Goal: Information Seeking & Learning: Learn about a topic

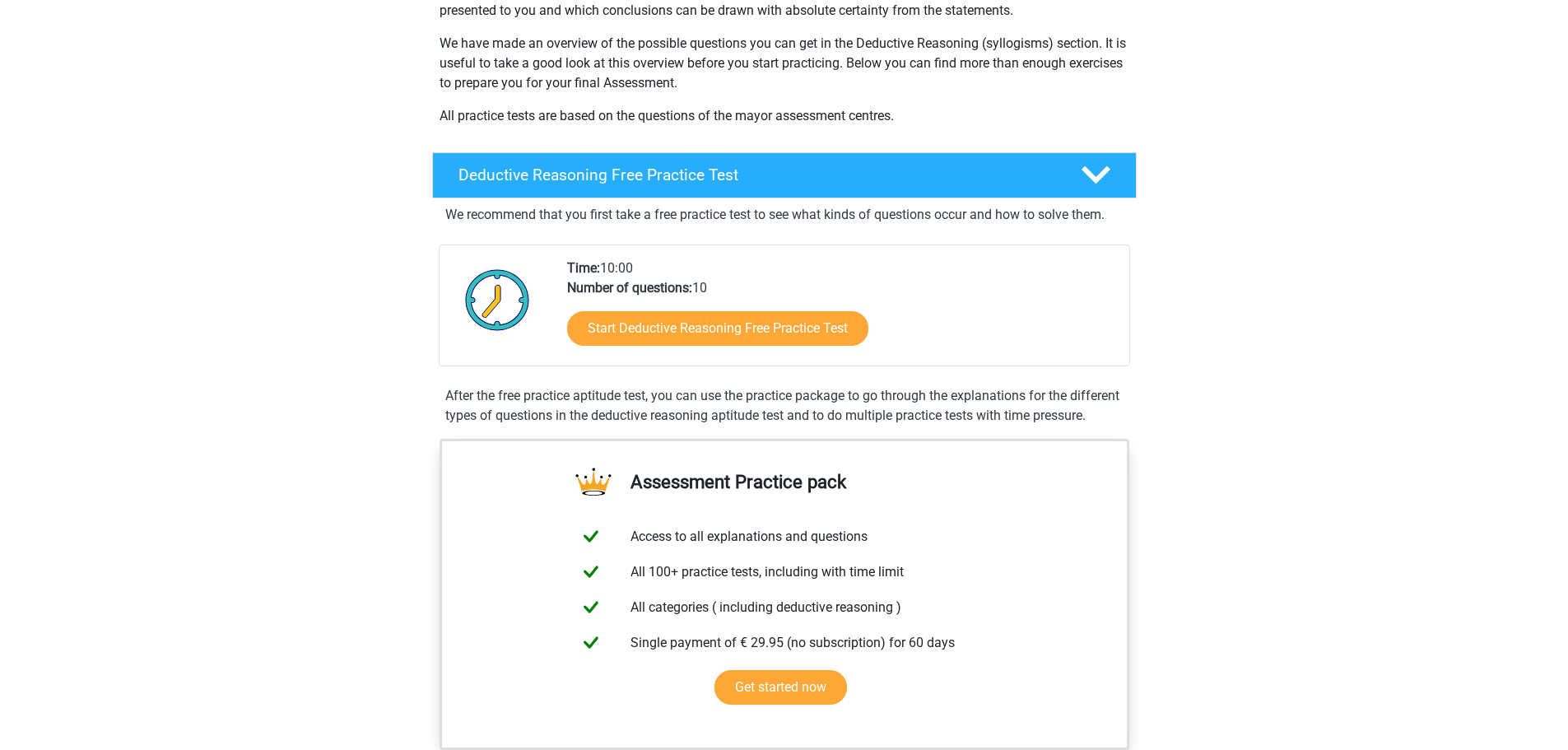
scroll to position [247, 0]
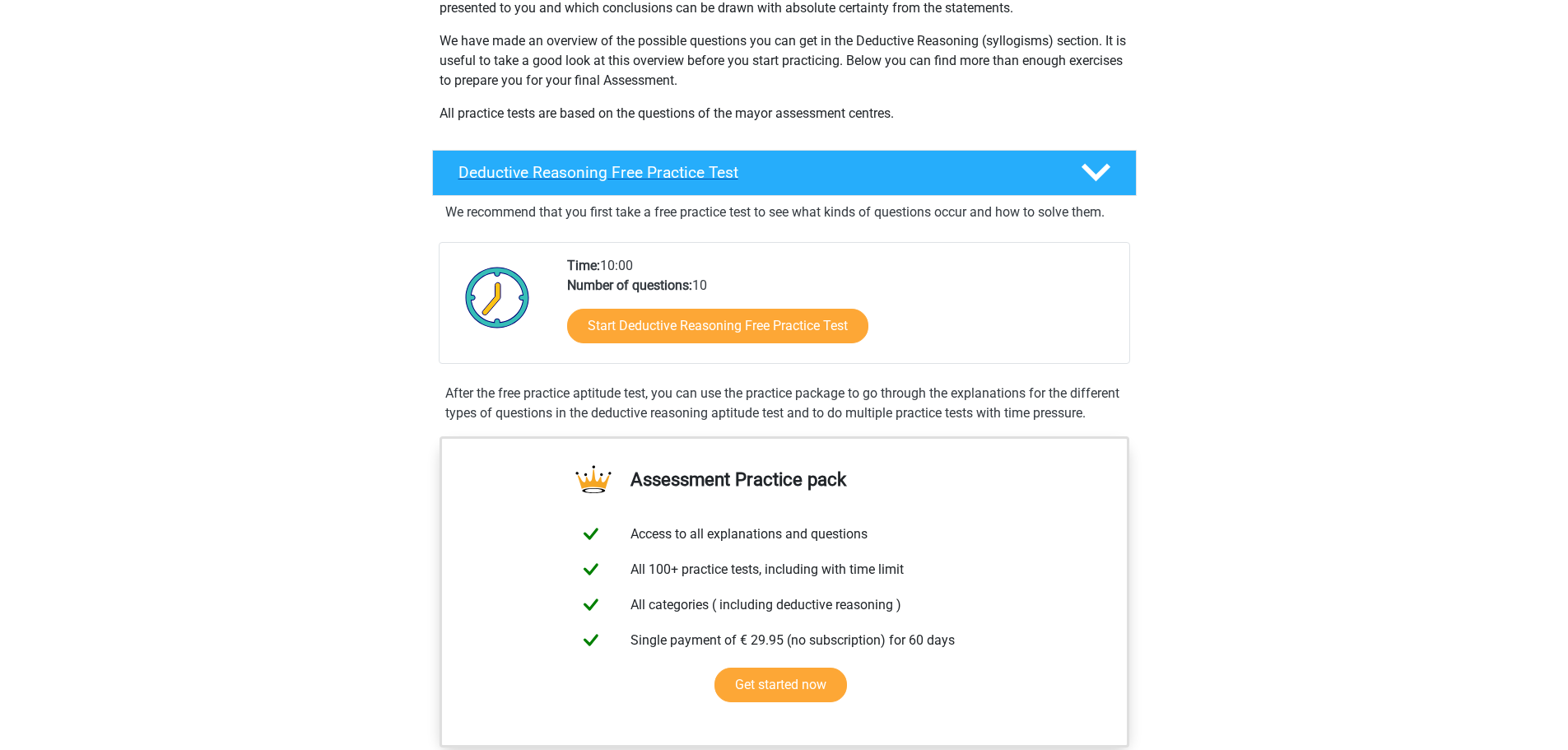
click at [1090, 171] on polygon at bounding box center [1095, 173] width 29 height 18
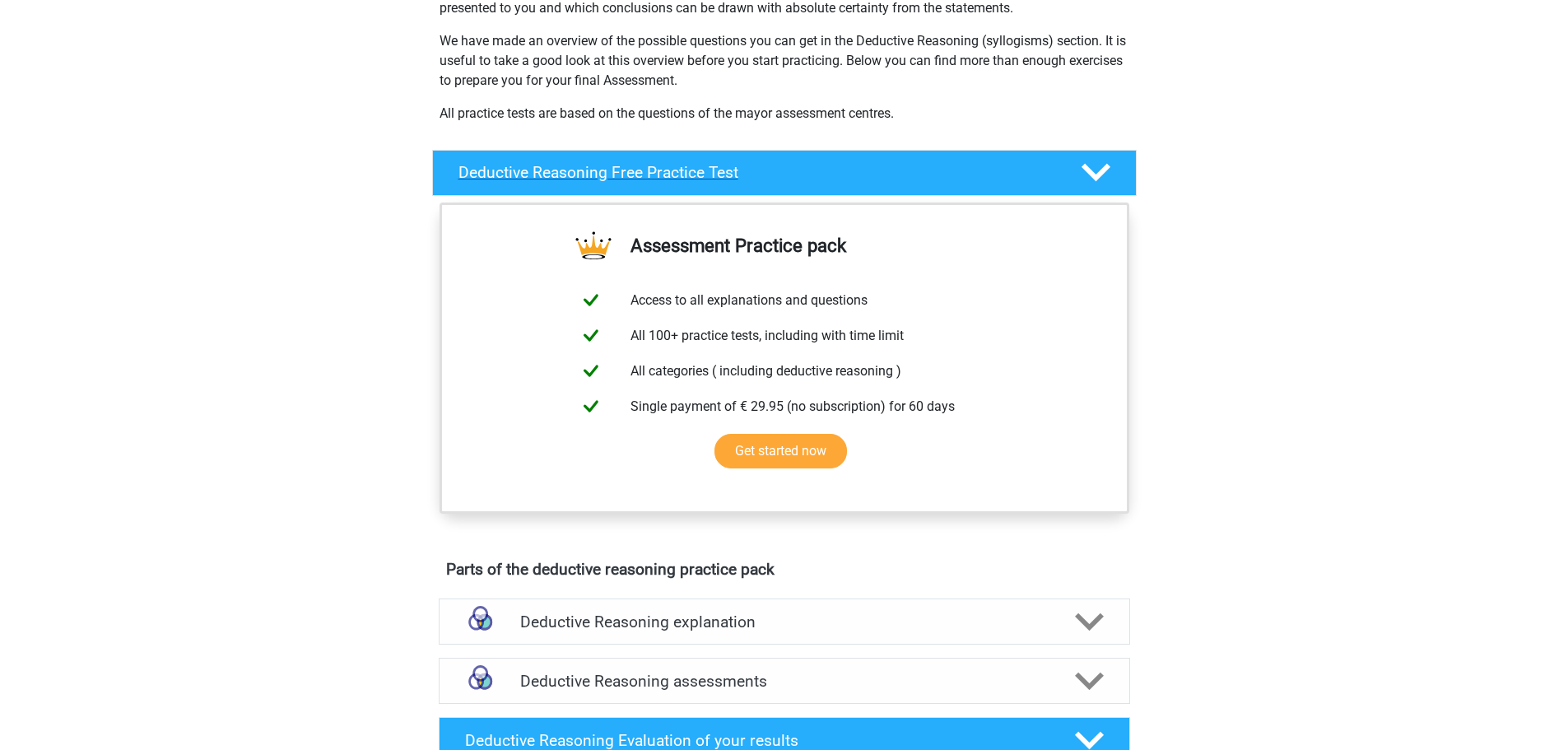
click at [1090, 171] on polygon at bounding box center [1095, 173] width 29 height 18
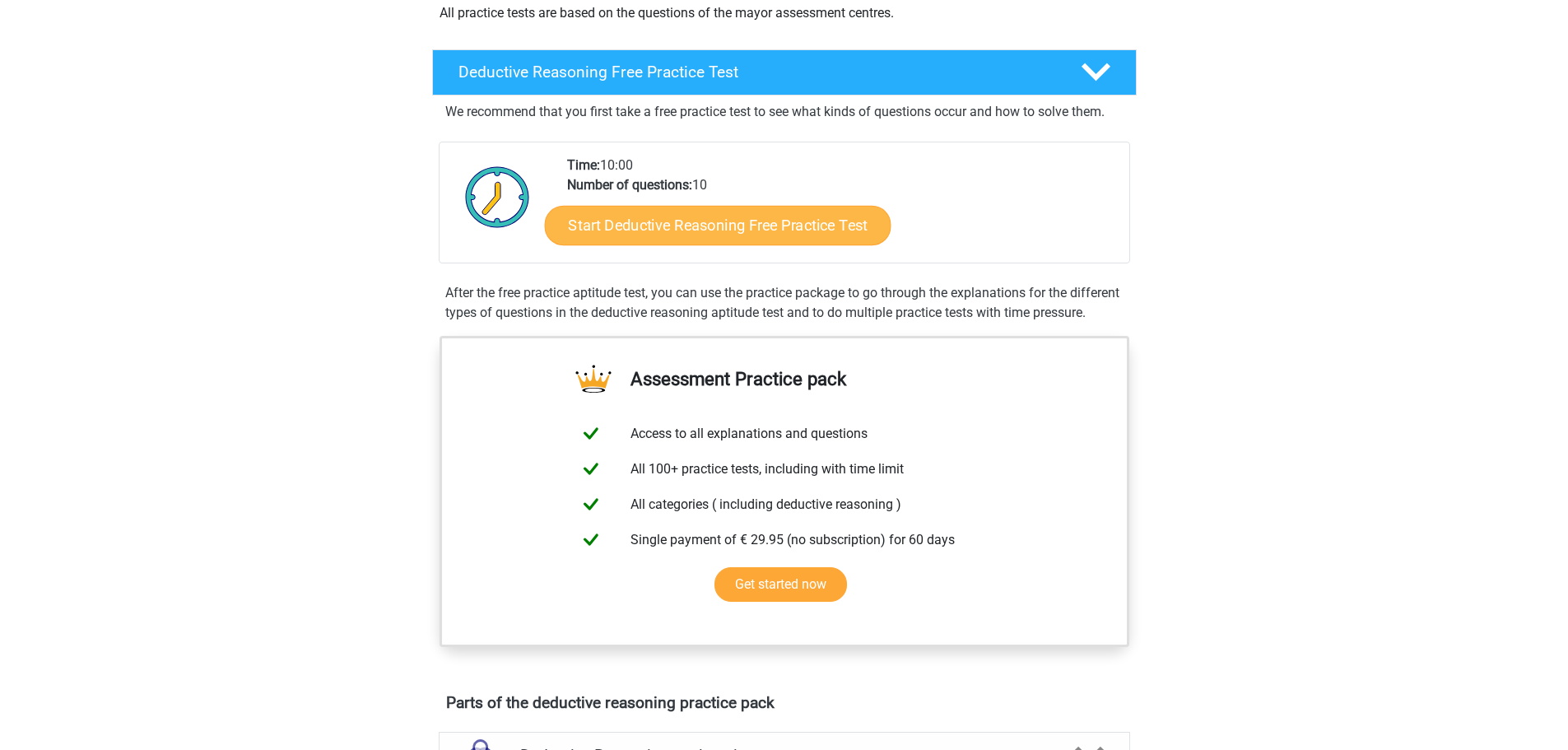
scroll to position [329, 0]
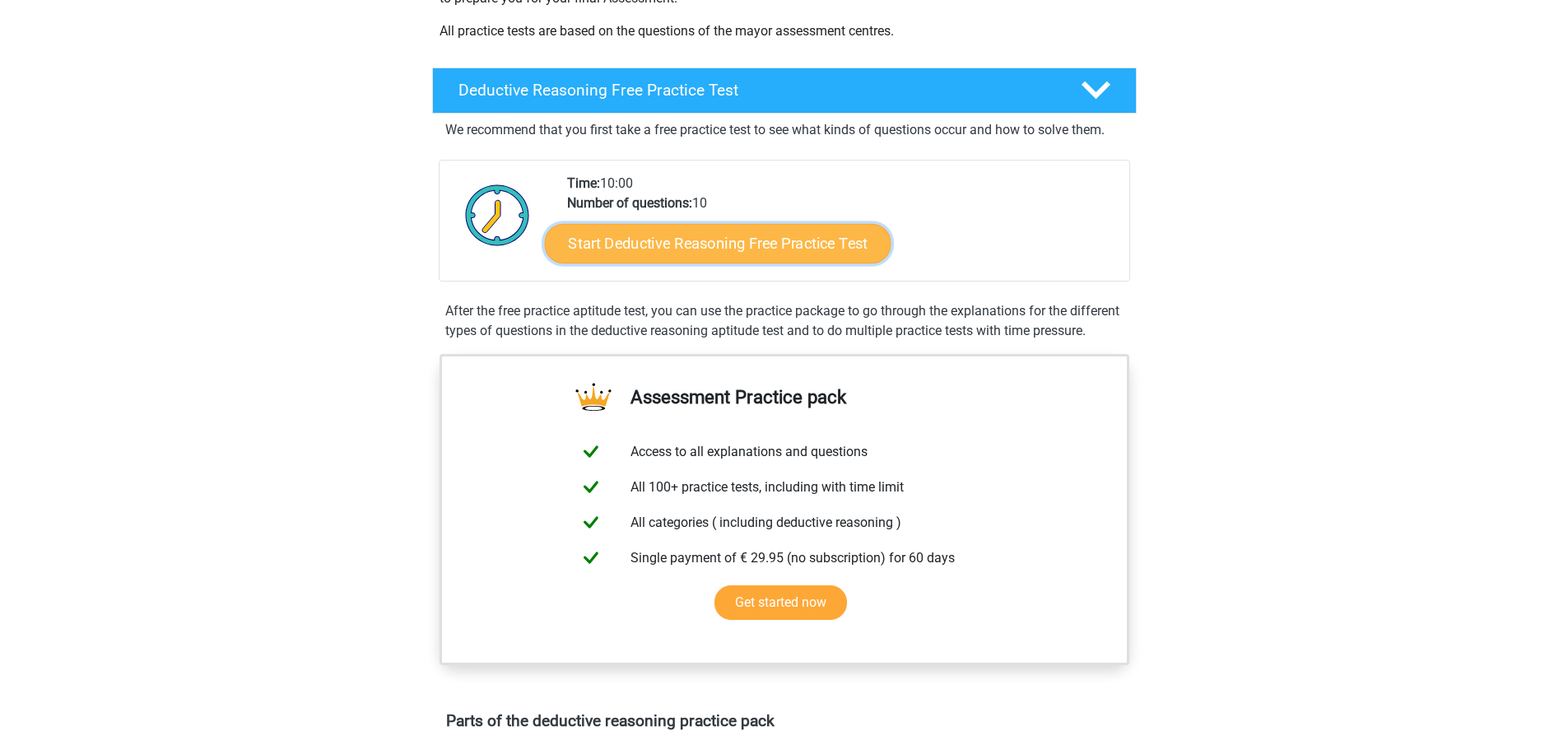
click at [725, 240] on link "Start Deductive Reasoning Free Practice Test" at bounding box center [716, 242] width 346 height 39
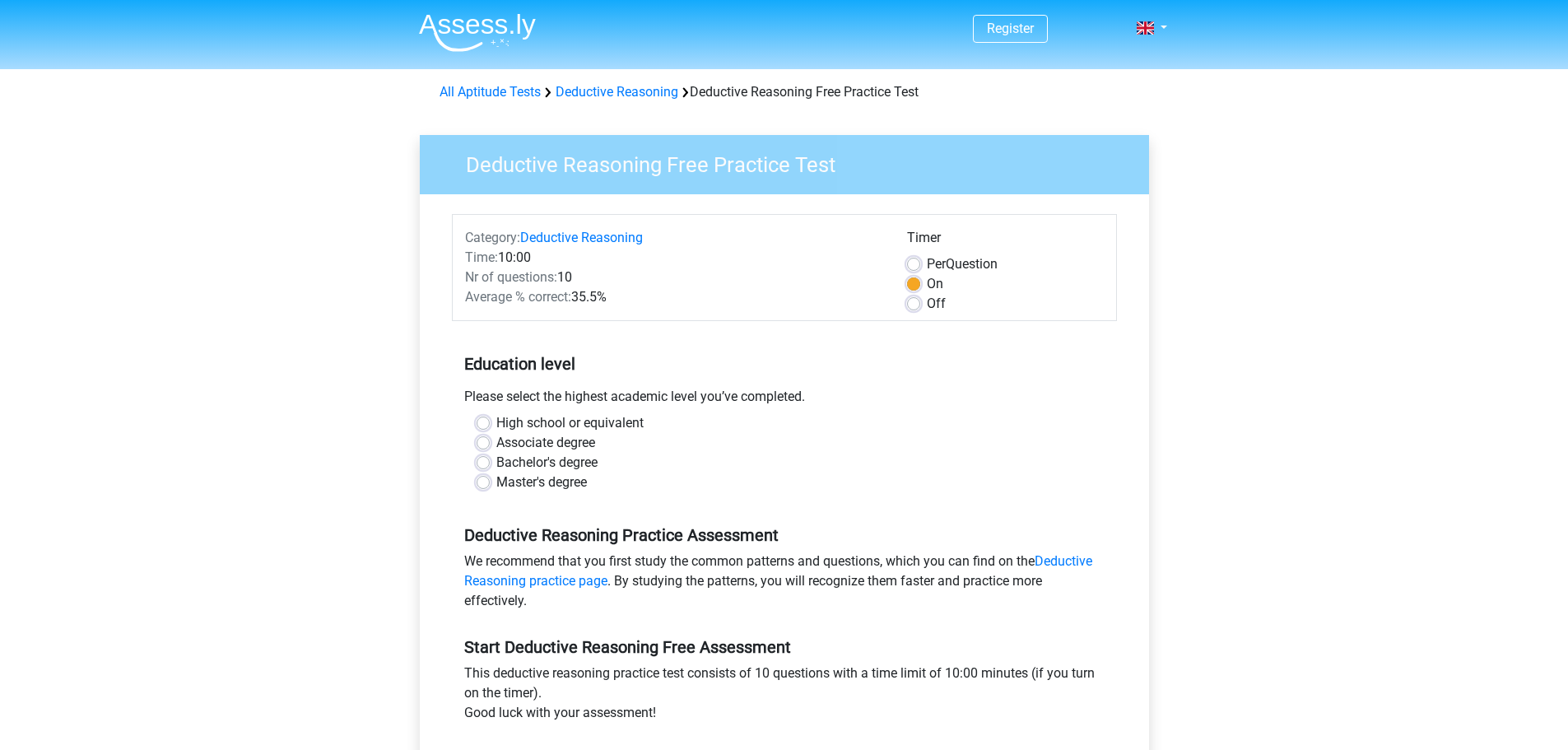
click at [496, 462] on label "Bachelor's degree" at bounding box center [546, 462] width 101 height 20
click at [484, 462] on input "Bachelor's degree" at bounding box center [482, 461] width 13 height 17
radio input "true"
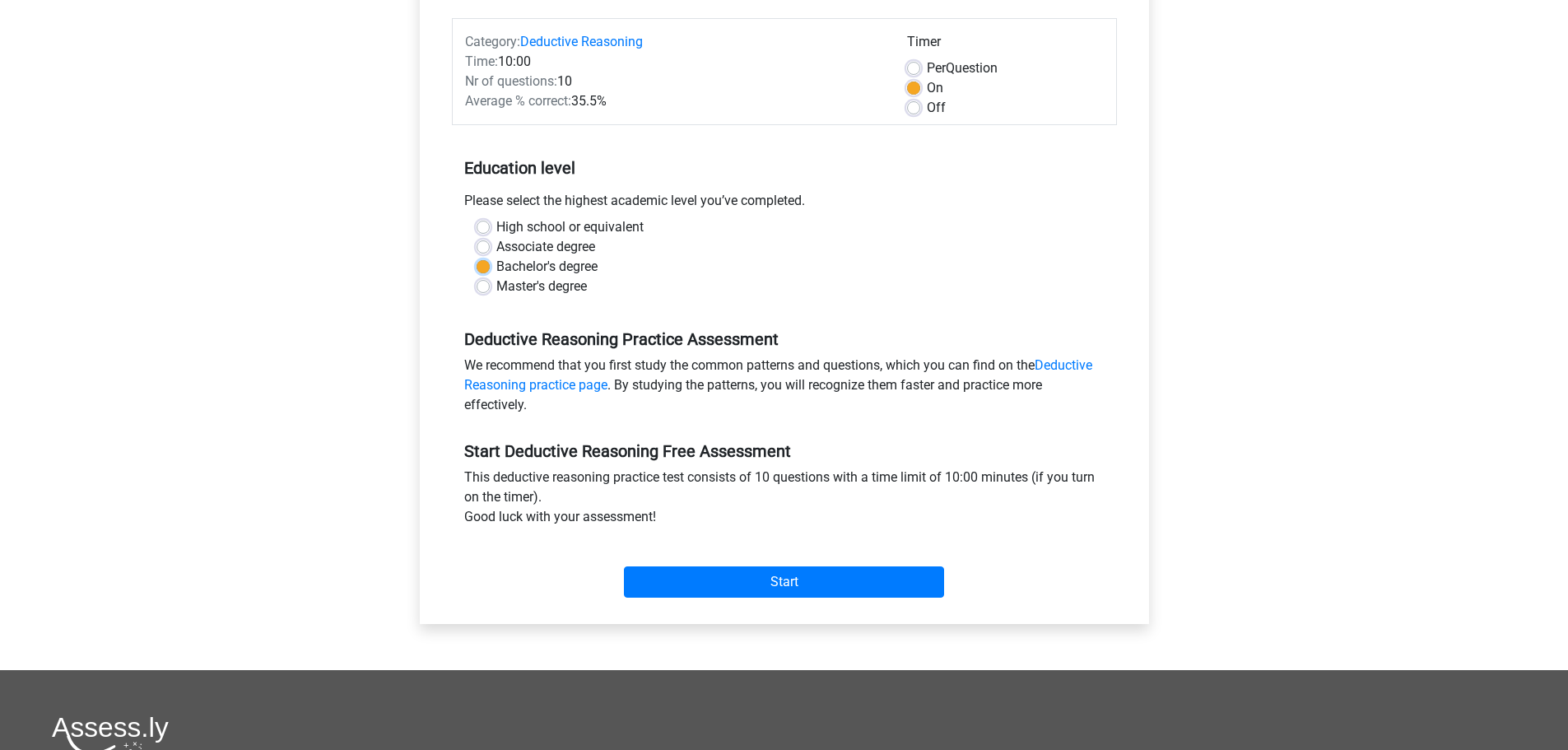
scroll to position [329, 0]
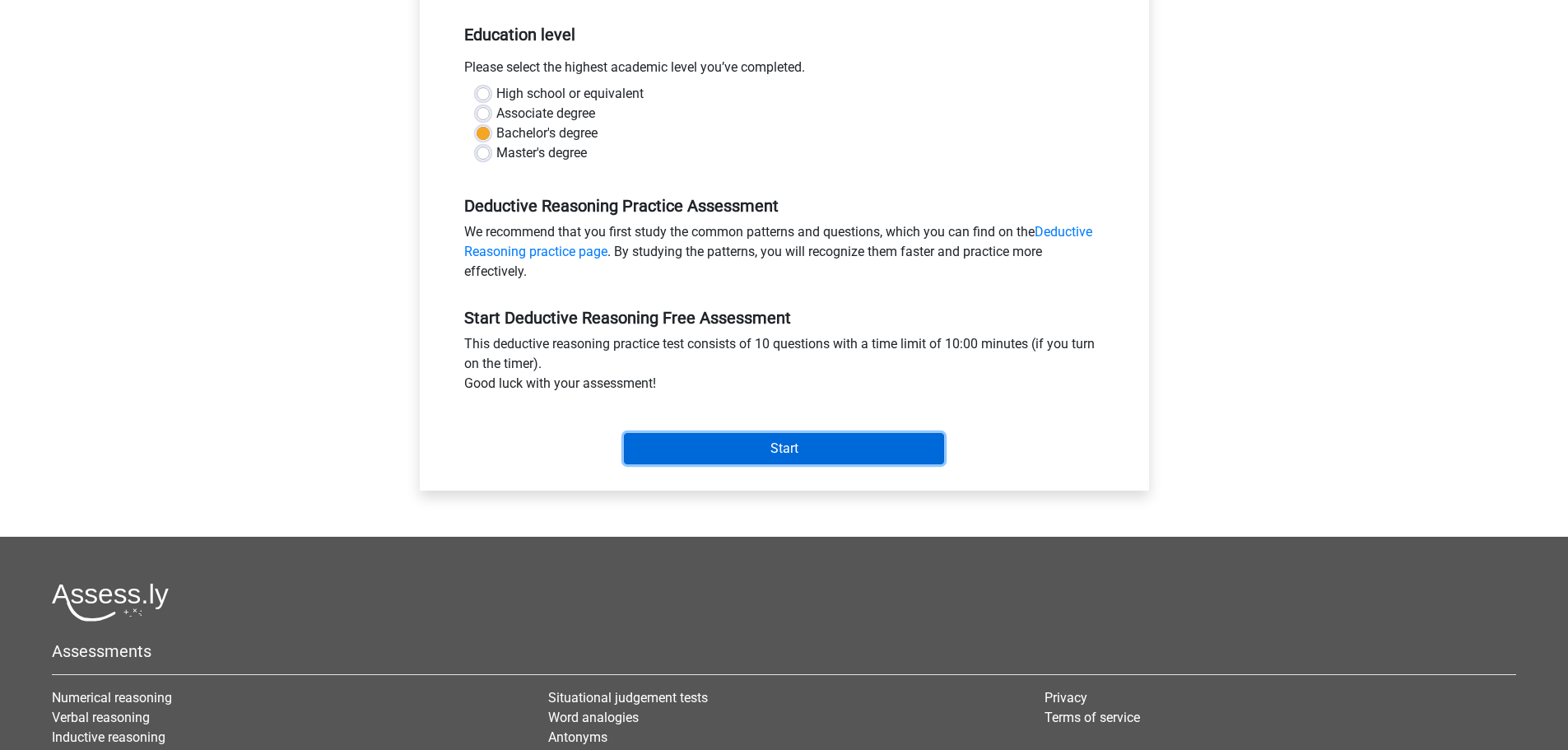
click at [783, 439] on input "Start" at bounding box center [783, 449] width 320 height 32
click at [788, 447] on input "Start" at bounding box center [783, 449] width 320 height 32
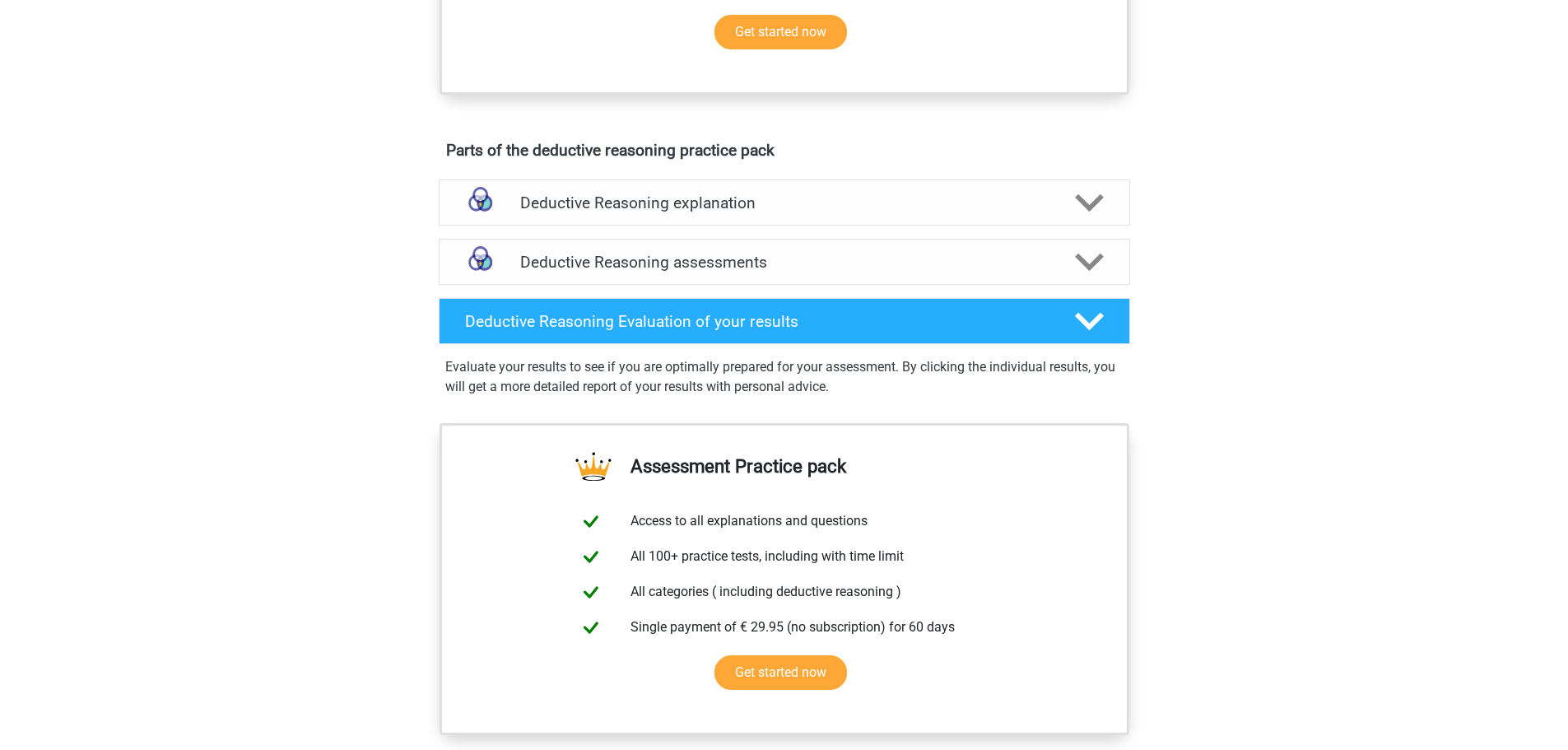
scroll to position [905, 0]
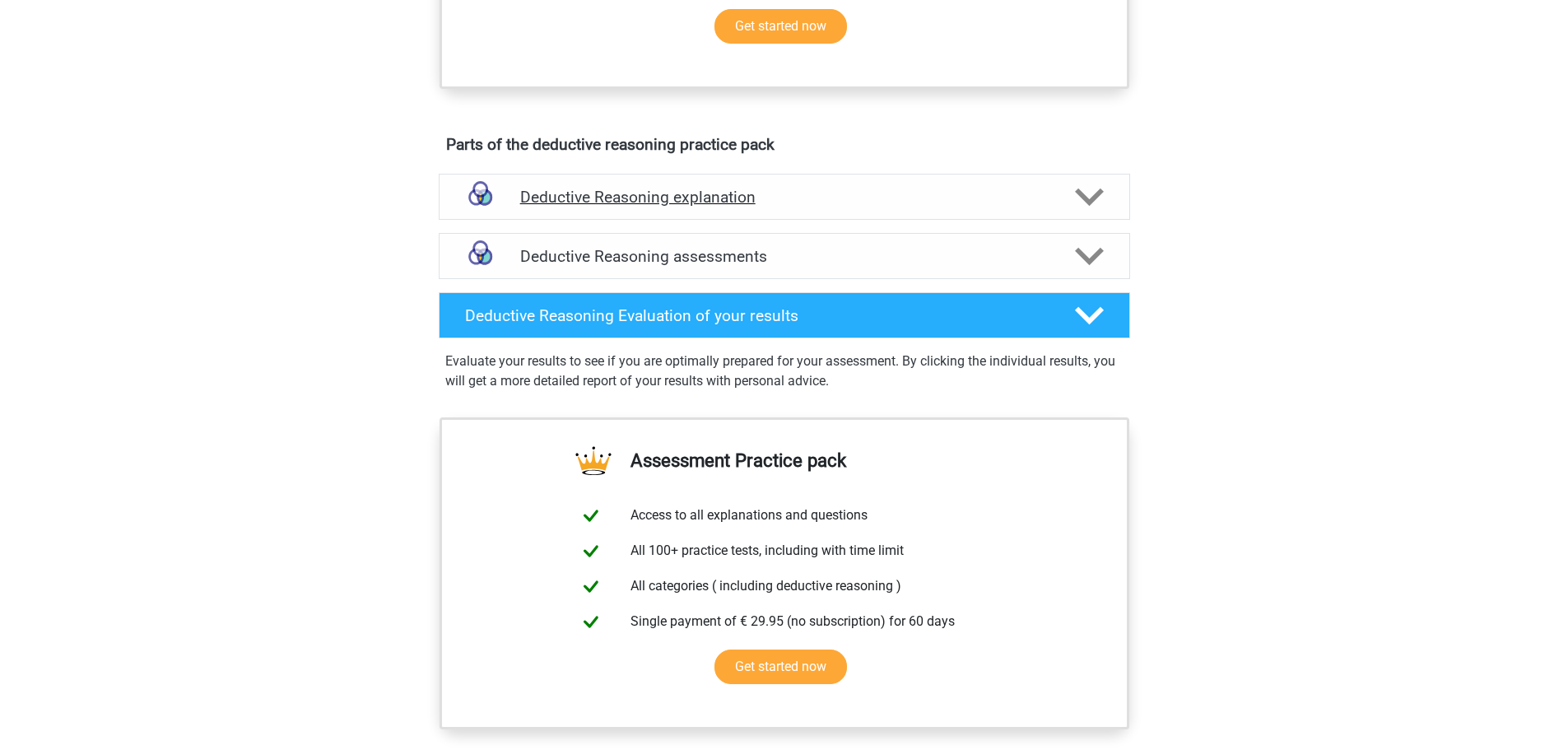
click at [1090, 209] on icon at bounding box center [1089, 196] width 29 height 29
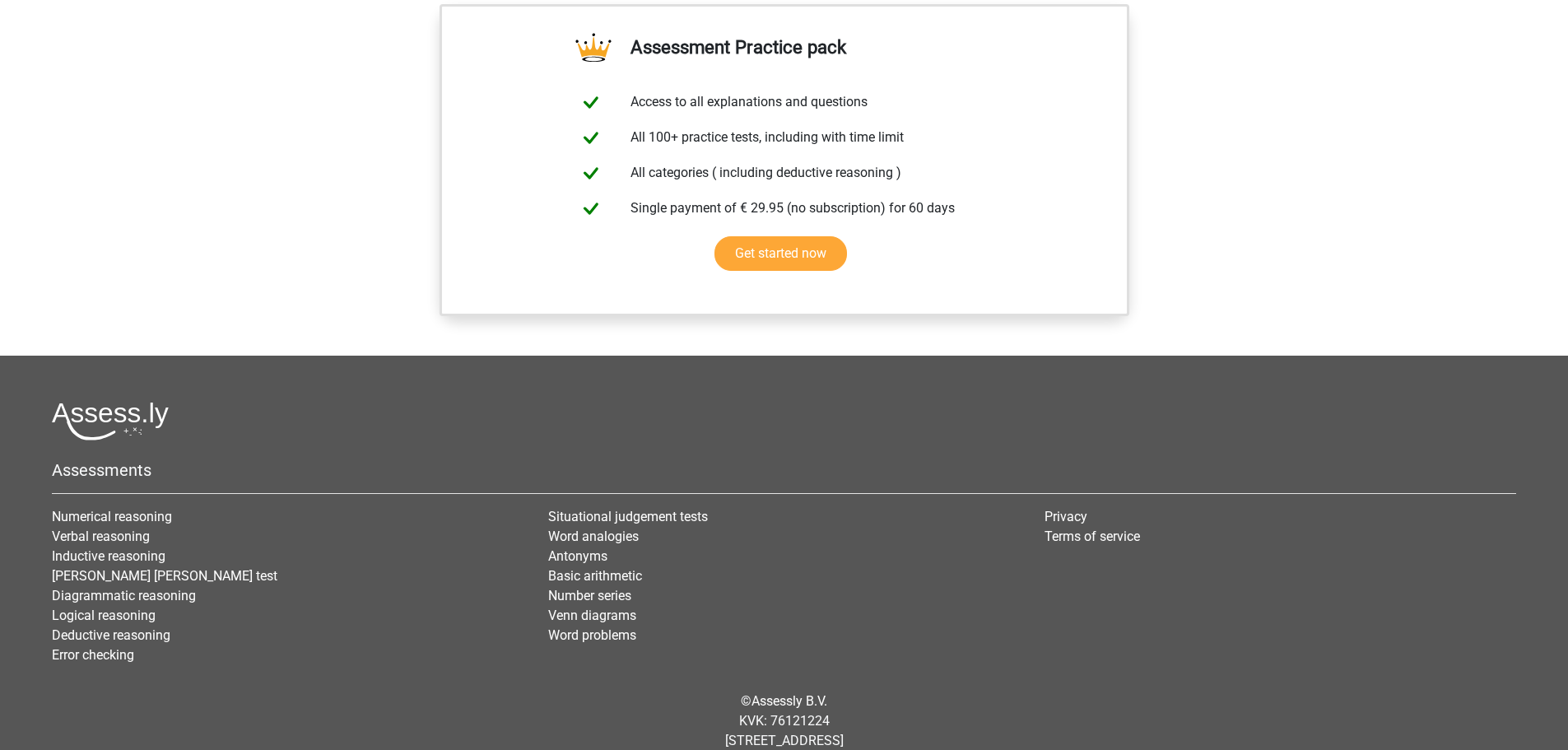
scroll to position [1522, 0]
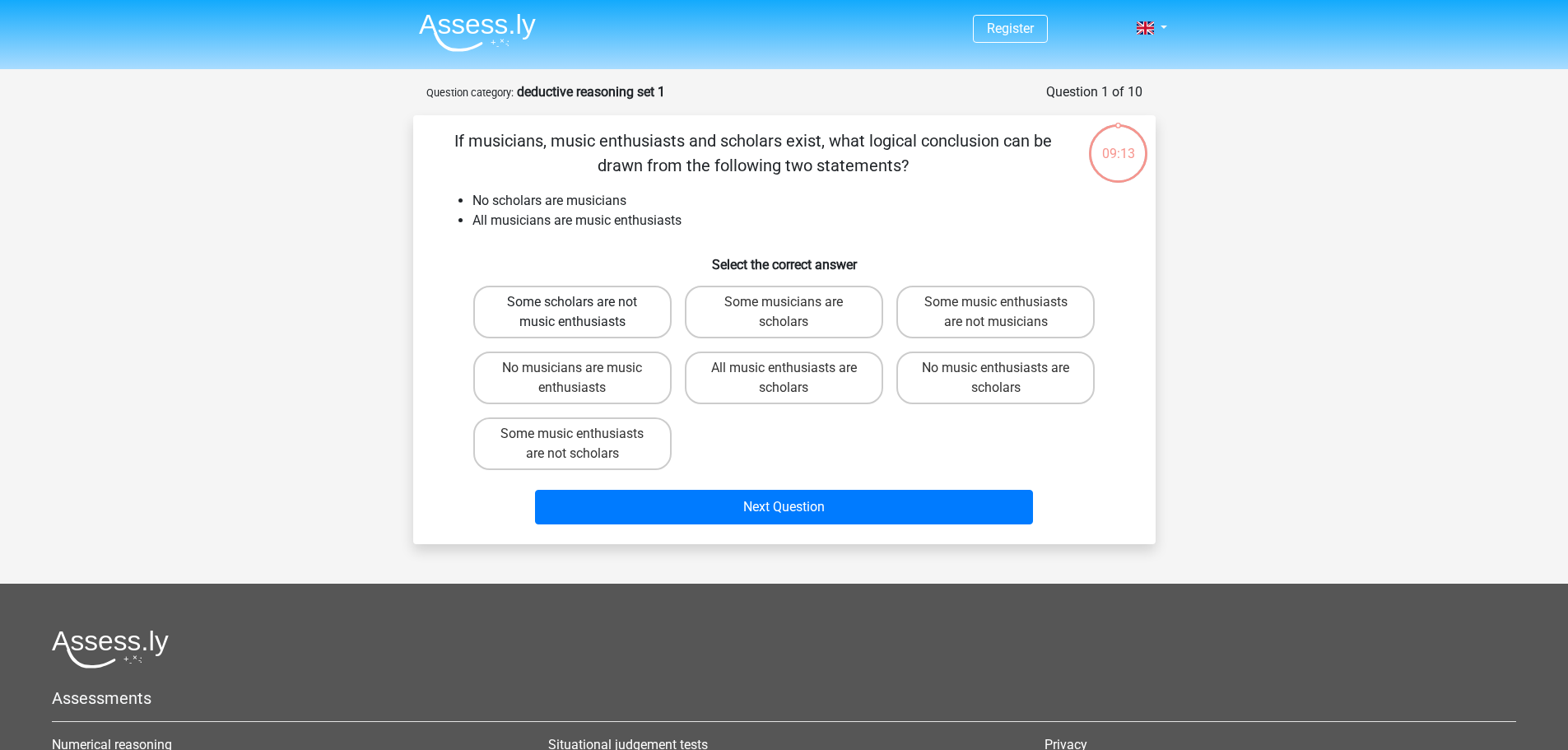
click at [623, 305] on label "Some scholars are not music enthusiasts" at bounding box center [573, 312] width 198 height 53
click at [582, 305] on input "Some scholars are not music enthusiasts" at bounding box center [577, 307] width 11 height 11
radio input "true"
click at [636, 442] on label "Some music enthusiasts are not scholars" at bounding box center [573, 444] width 198 height 53
click at [582, 442] on input "Some music enthusiasts are not scholars" at bounding box center [577, 439] width 11 height 11
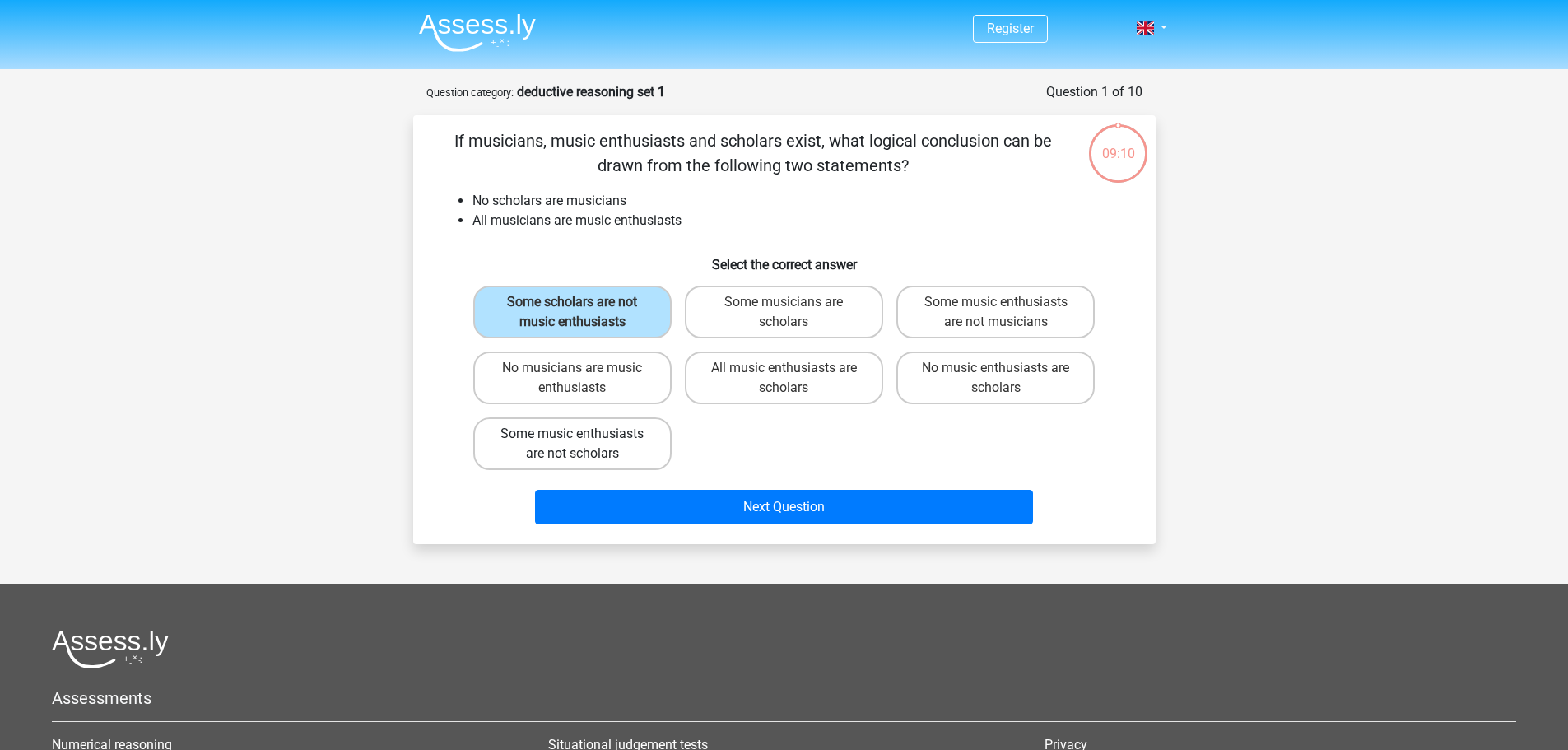
radio input "true"
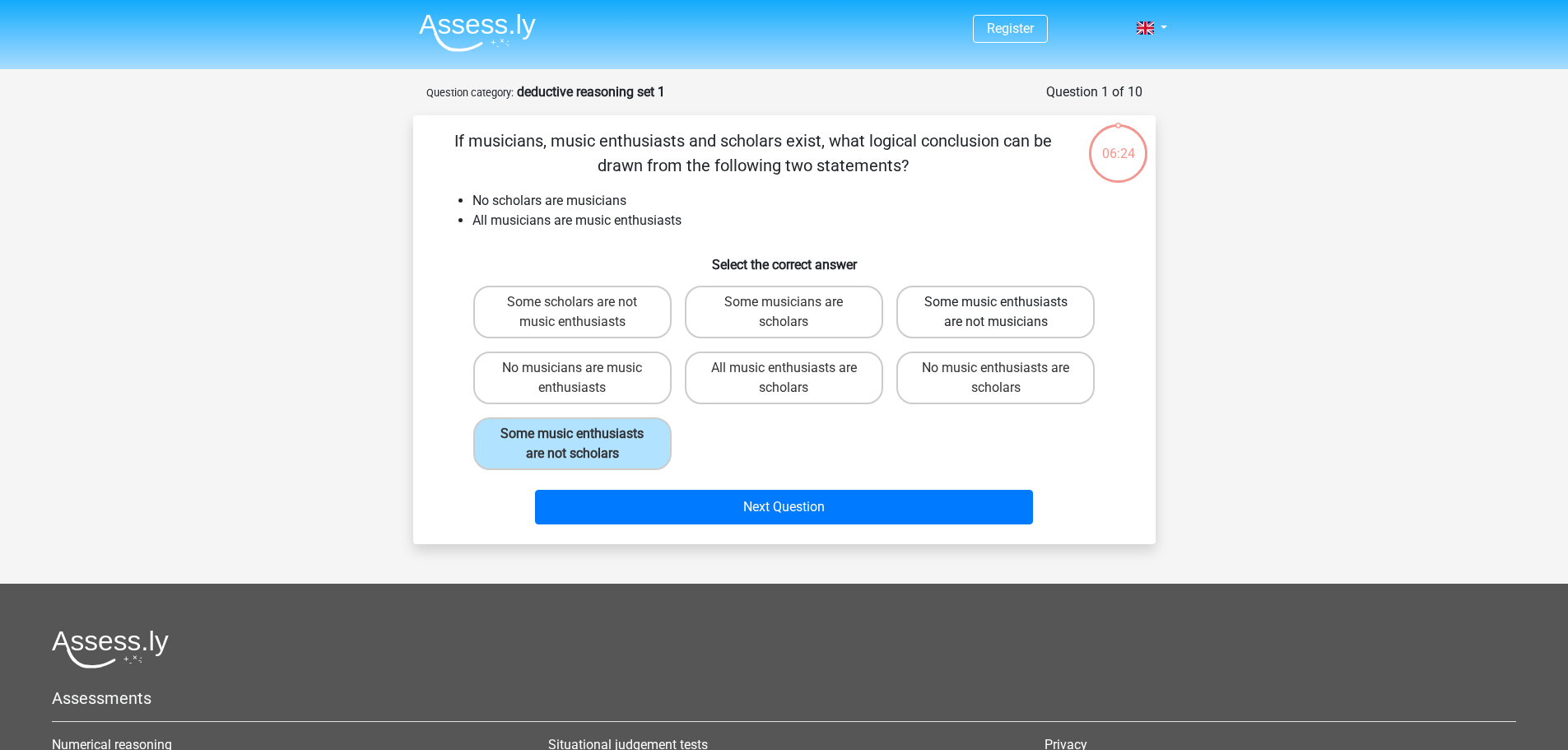
click at [958, 308] on label "Some music enthusiasts are not musicians" at bounding box center [995, 312] width 198 height 53
click at [996, 308] on input "Some music enthusiasts are not musicians" at bounding box center [1001, 307] width 11 height 11
radio input "true"
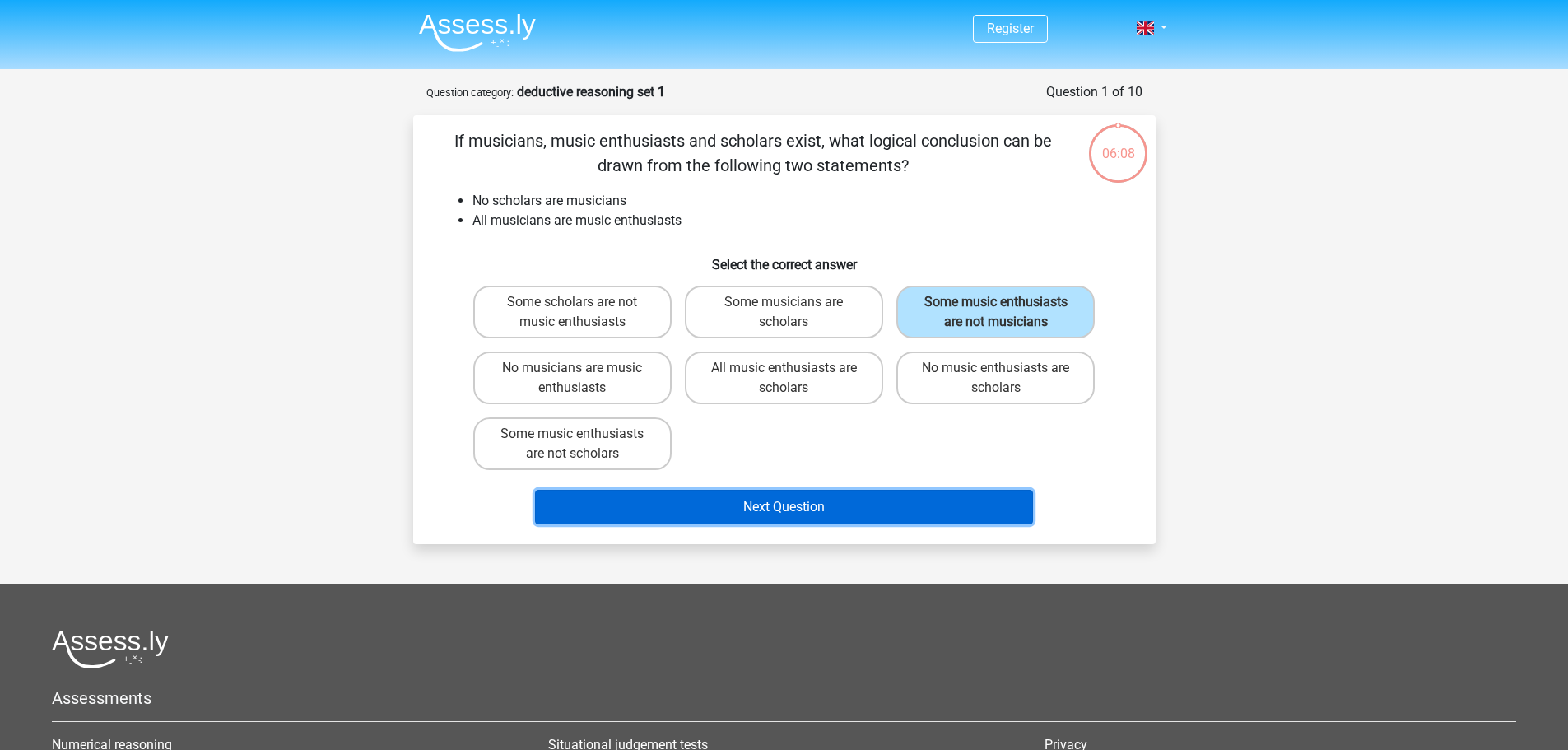
click at [884, 508] on button "Next Question" at bounding box center [784, 506] width 498 height 34
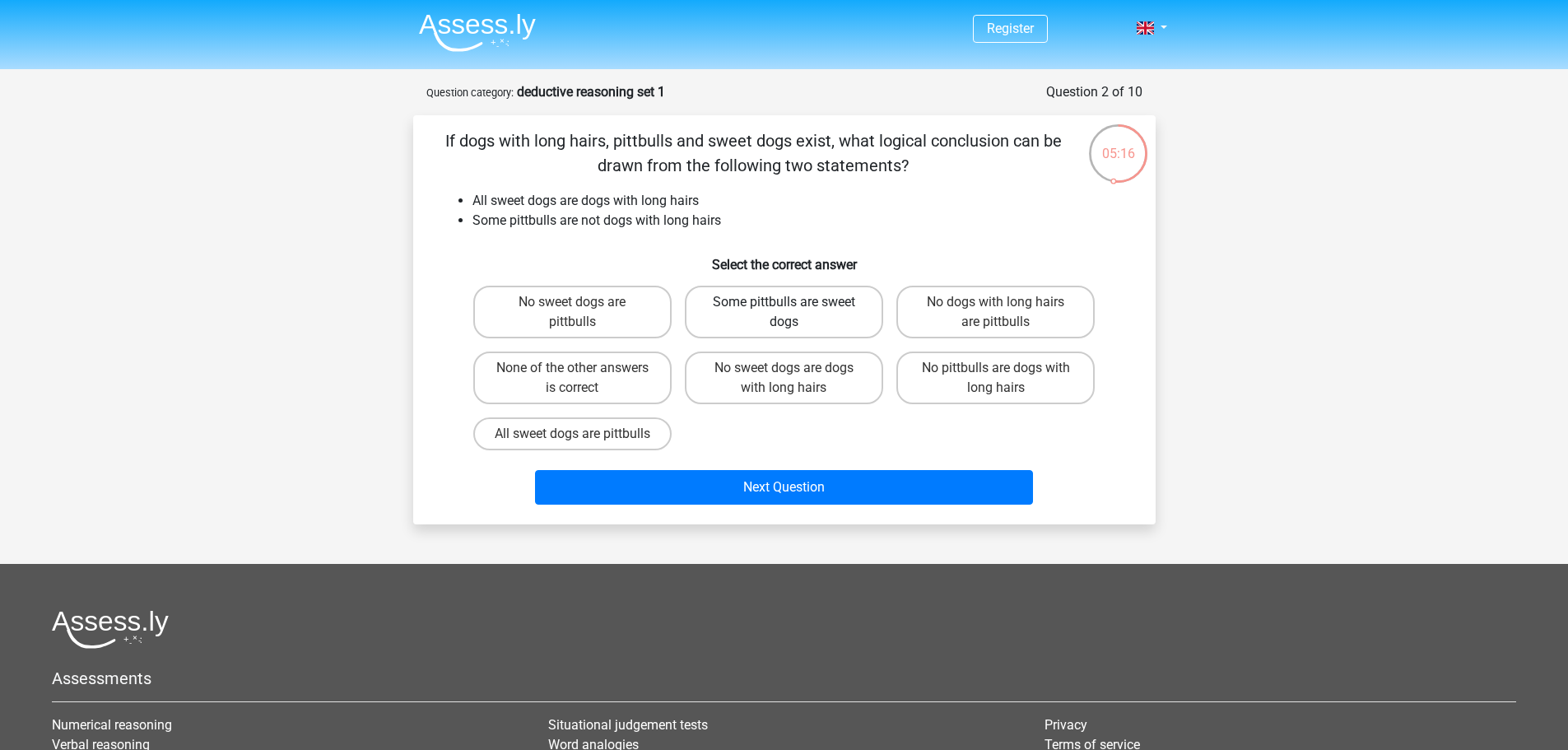
click at [759, 305] on label "Some pittbulls are sweet dogs" at bounding box center [784, 312] width 198 height 53
click at [783, 305] on input "Some pittbulls are sweet dogs" at bounding box center [788, 307] width 11 height 11
radio input "true"
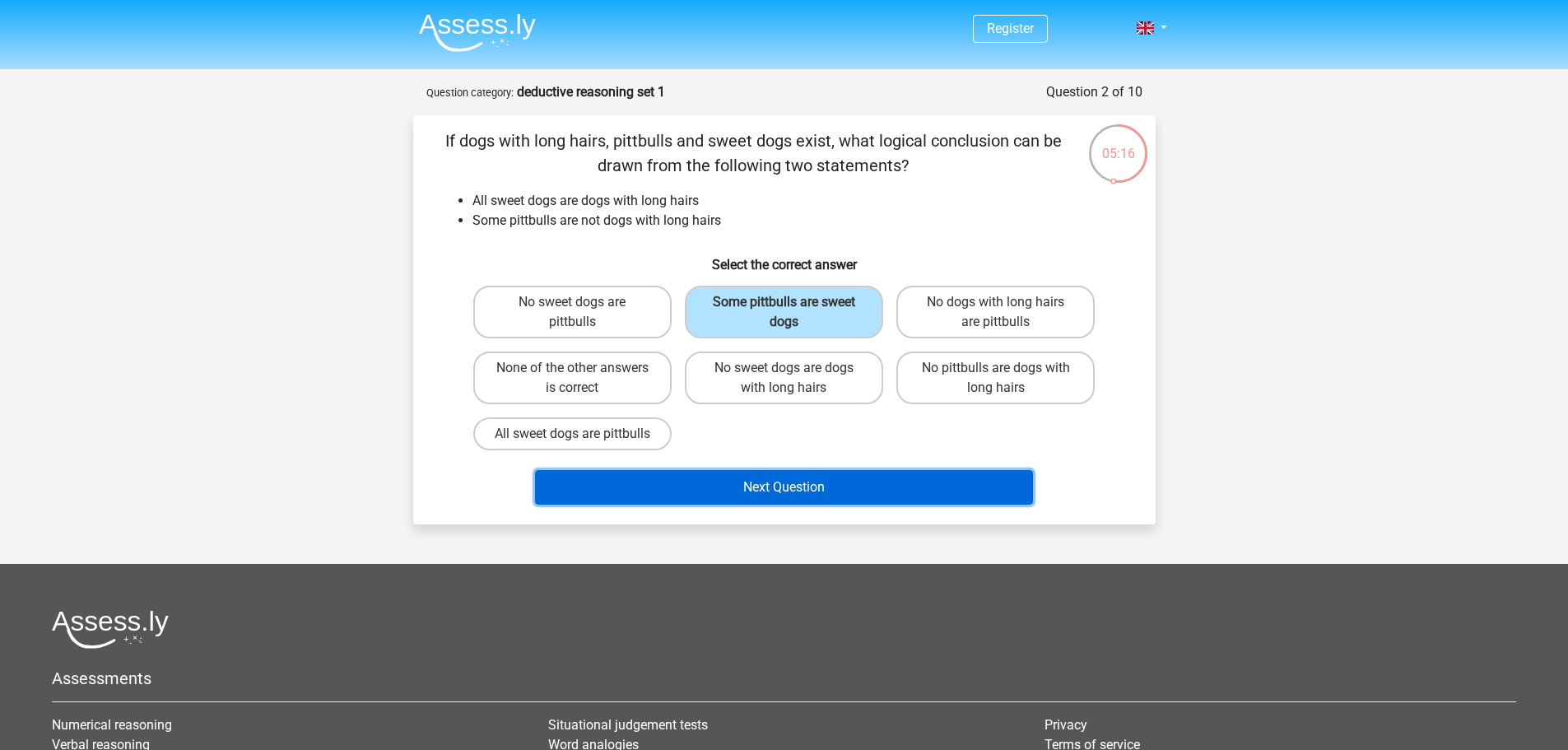
click at [777, 504] on button "Next Question" at bounding box center [784, 487] width 498 height 34
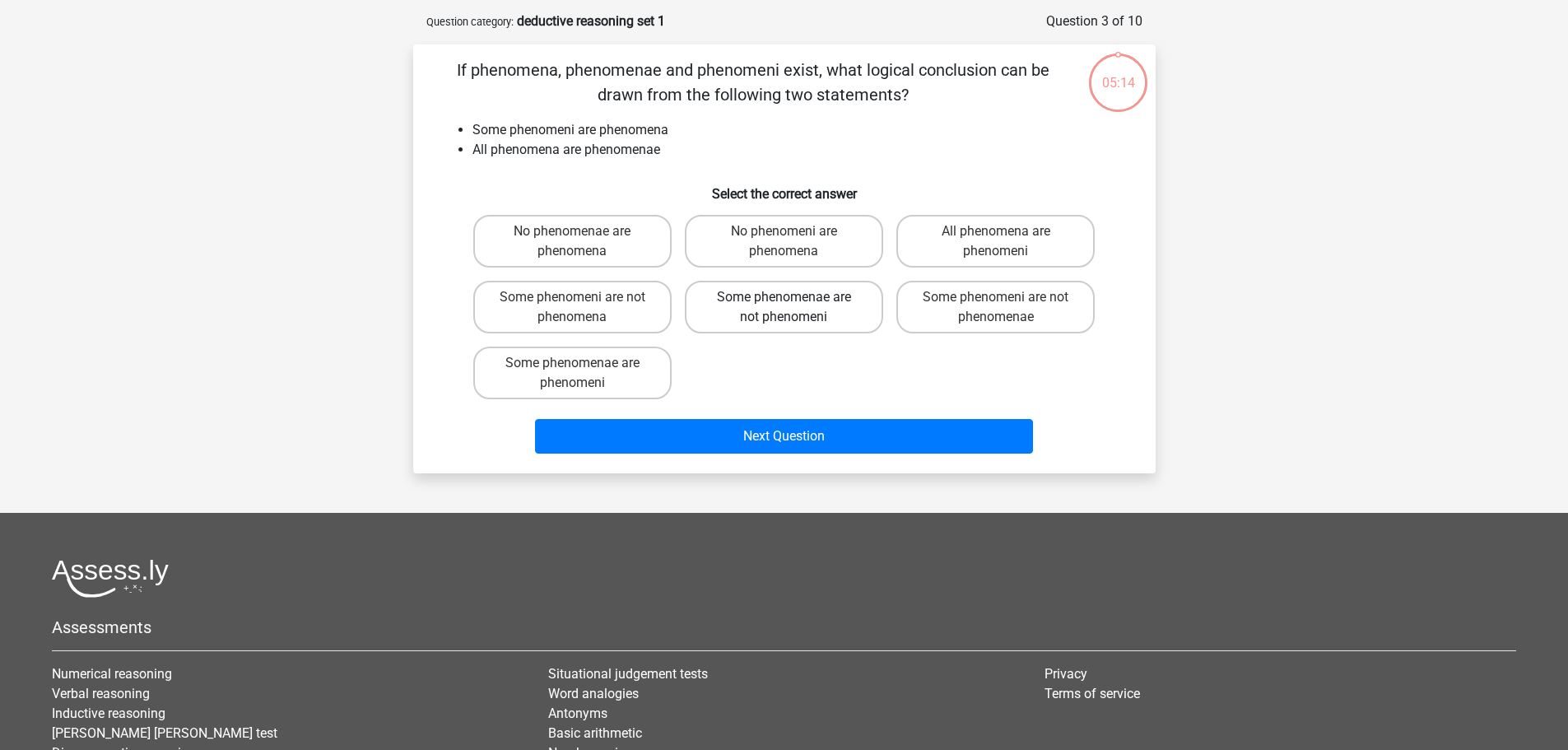
scroll to position [82, 0]
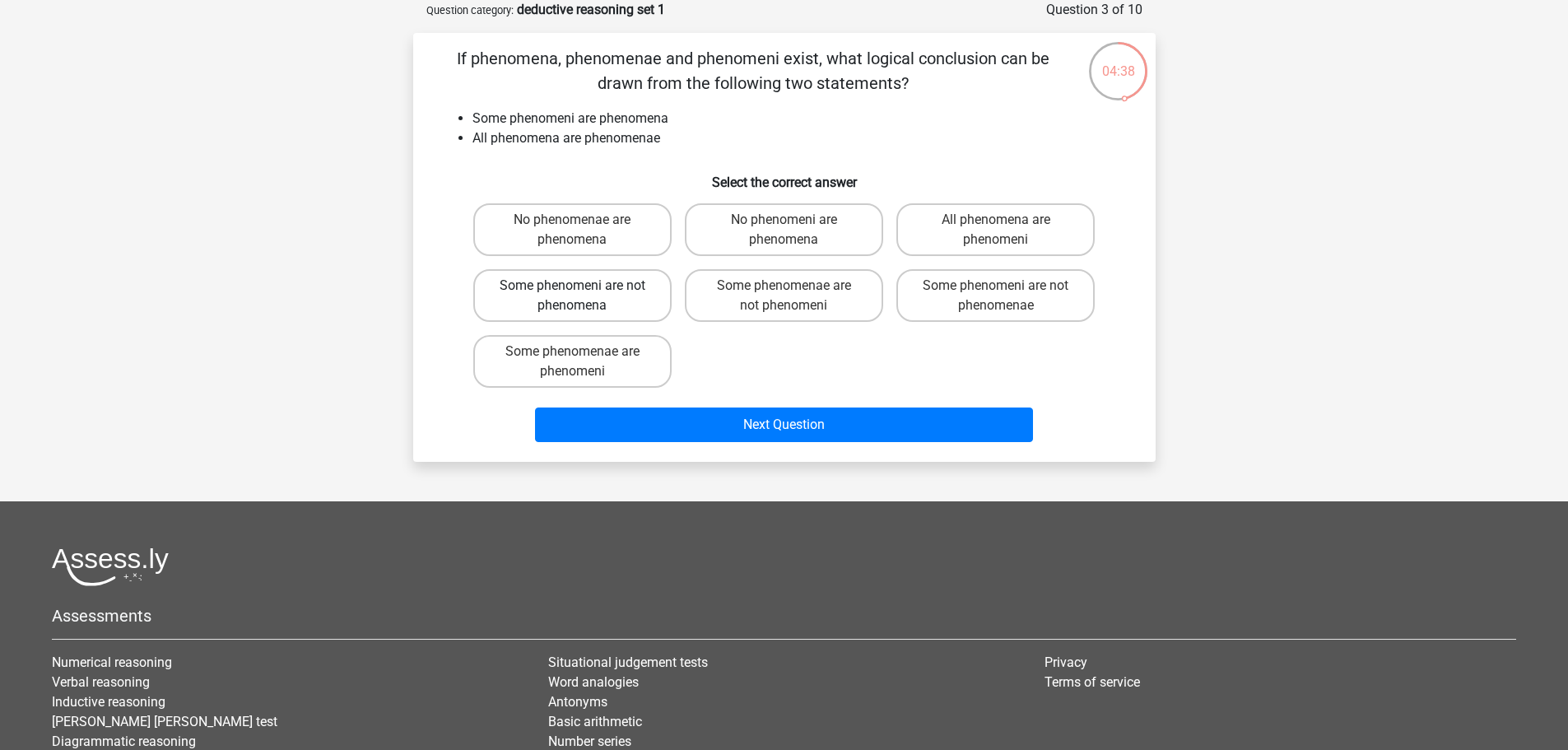
click at [626, 295] on label "Some phenomeni are not phenomena" at bounding box center [573, 296] width 198 height 53
click at [582, 295] on input "Some phenomeni are not phenomena" at bounding box center [577, 291] width 11 height 11
radio input "true"
click at [625, 363] on label "Some phenomenae are phenomeni" at bounding box center [573, 361] width 198 height 53
click at [582, 362] on input "Some phenomenae are phenomeni" at bounding box center [577, 357] width 11 height 11
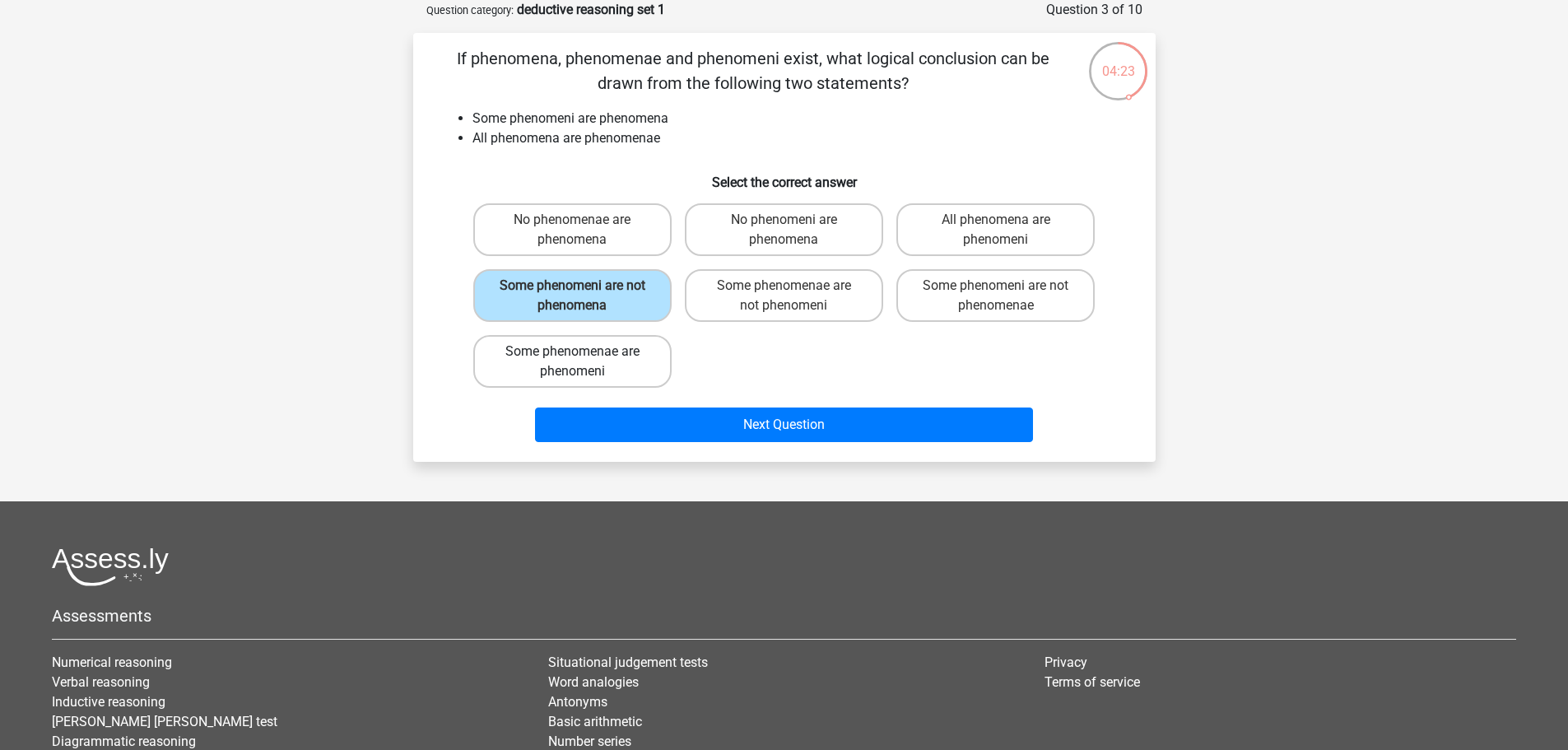
radio input "true"
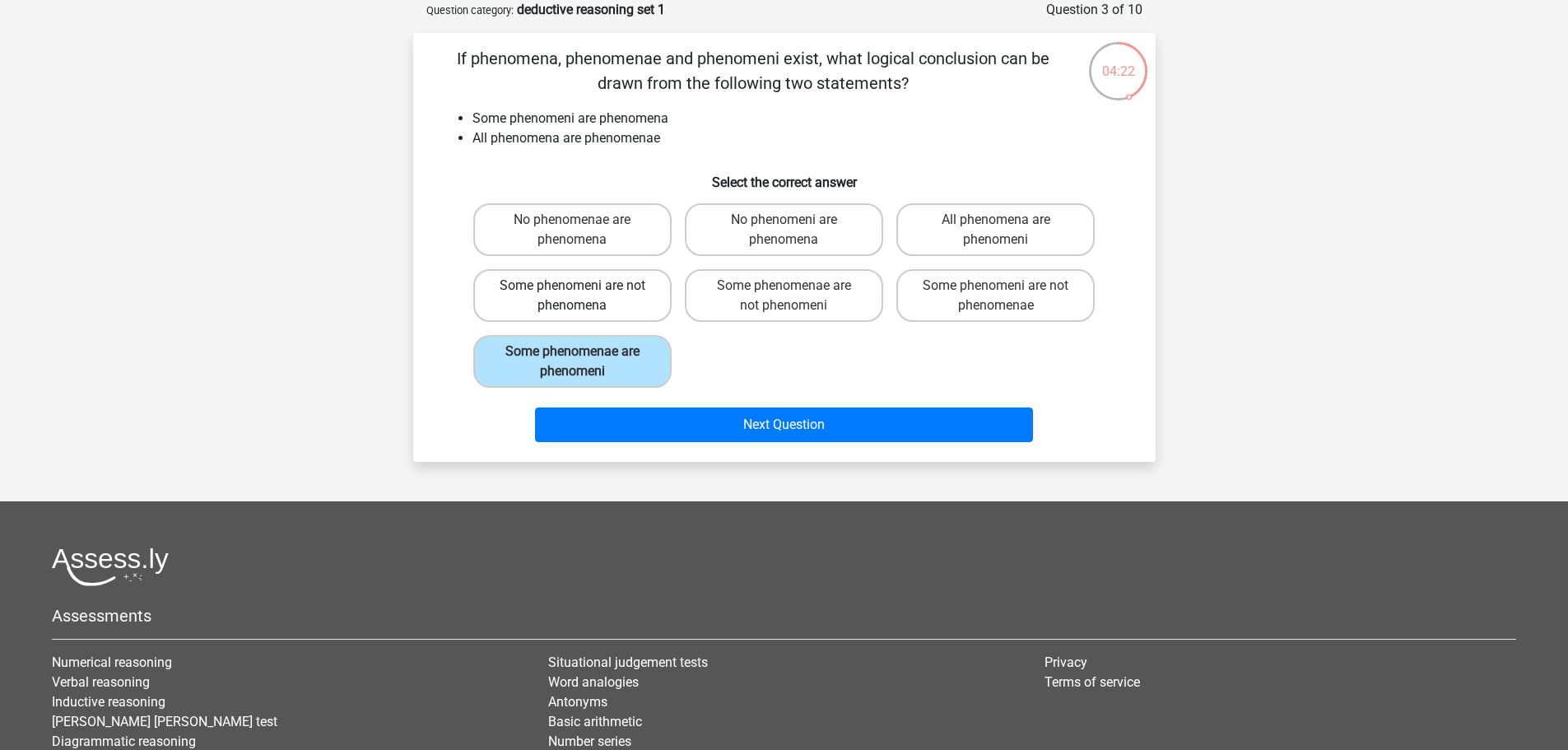
click at [615, 306] on label "Some phenomeni are not phenomena" at bounding box center [573, 296] width 198 height 53
click at [582, 296] on input "Some phenomeni are not phenomena" at bounding box center [577, 291] width 11 height 11
radio input "true"
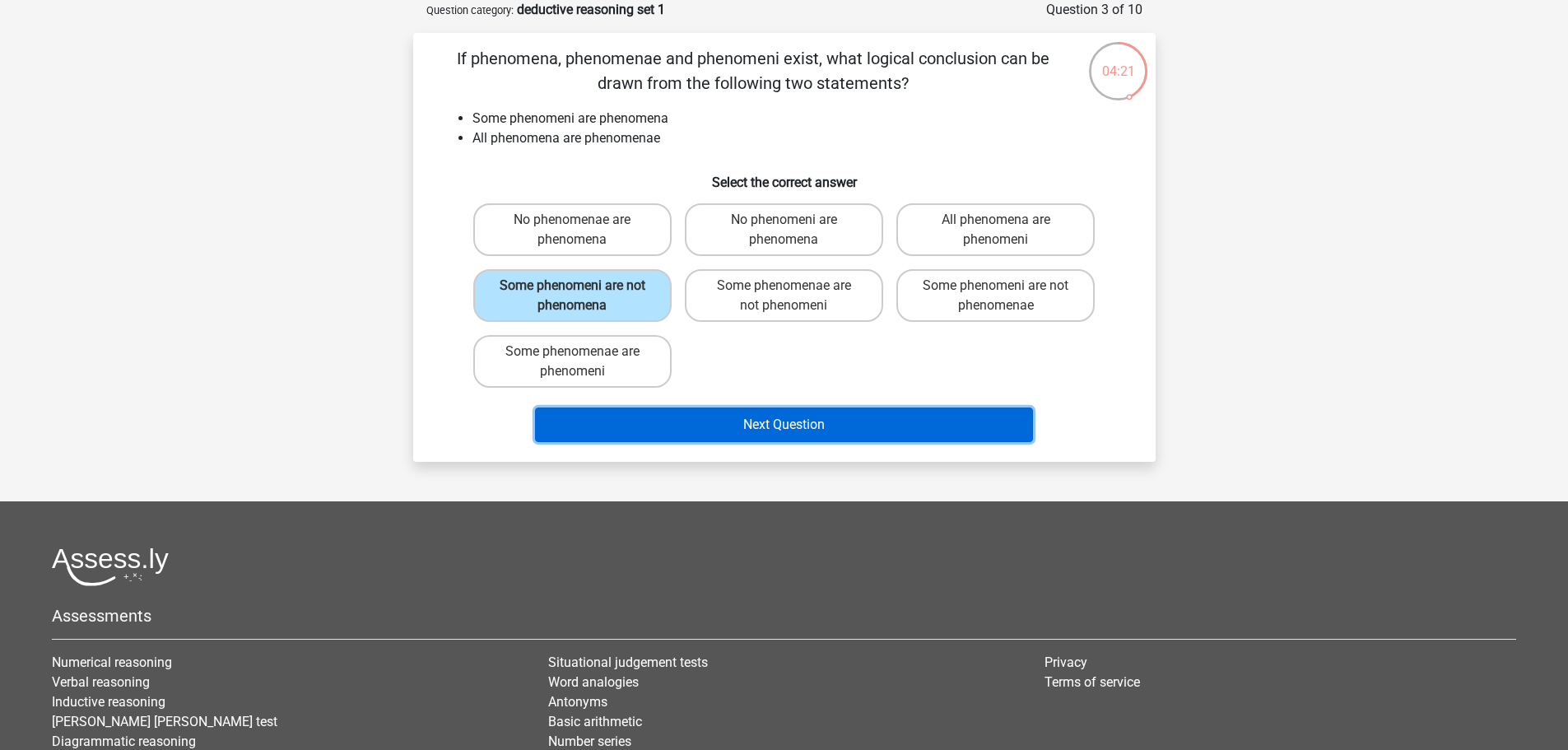
click at [873, 420] on button "Next Question" at bounding box center [784, 425] width 498 height 34
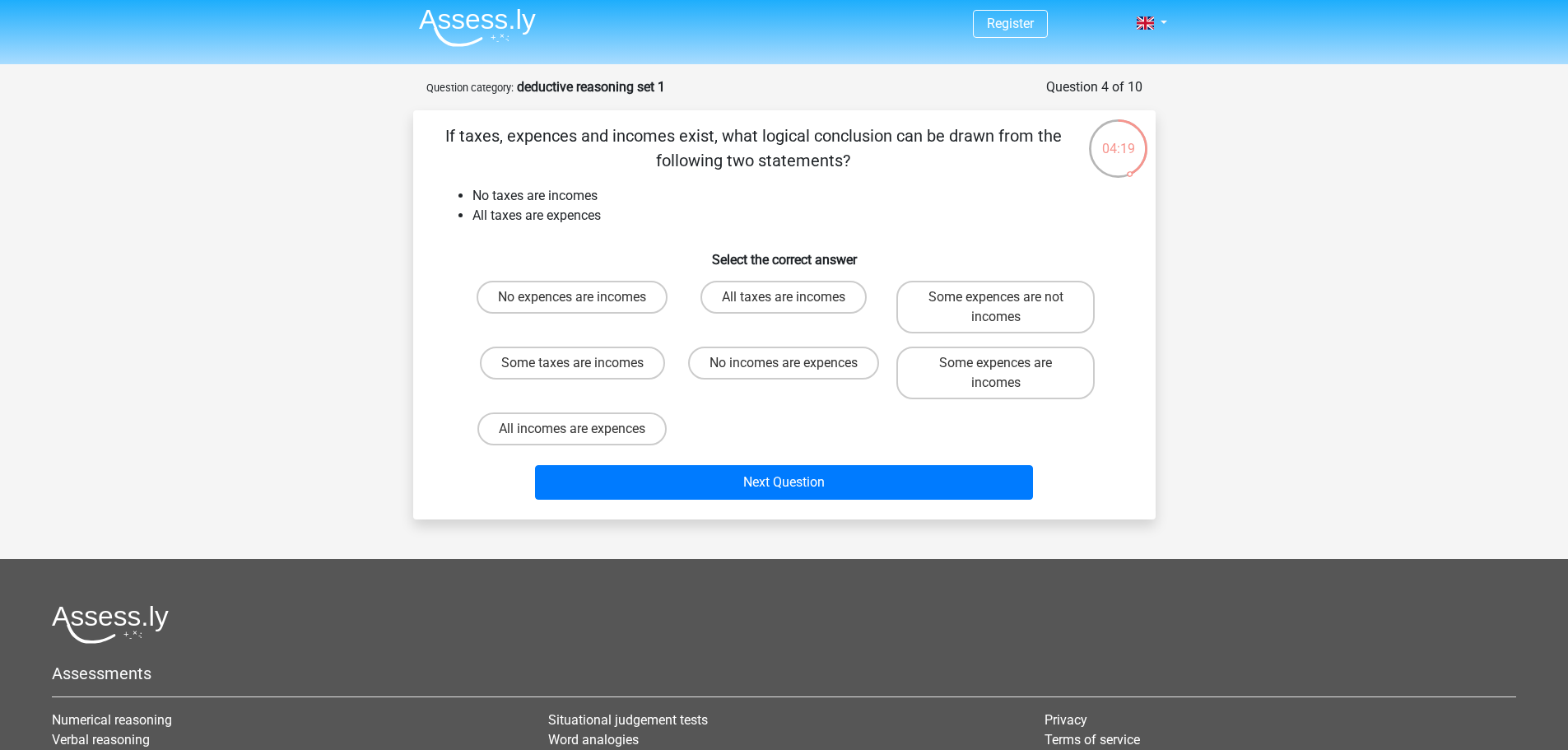
scroll to position [0, 0]
